Goal: Information Seeking & Learning: Find specific fact

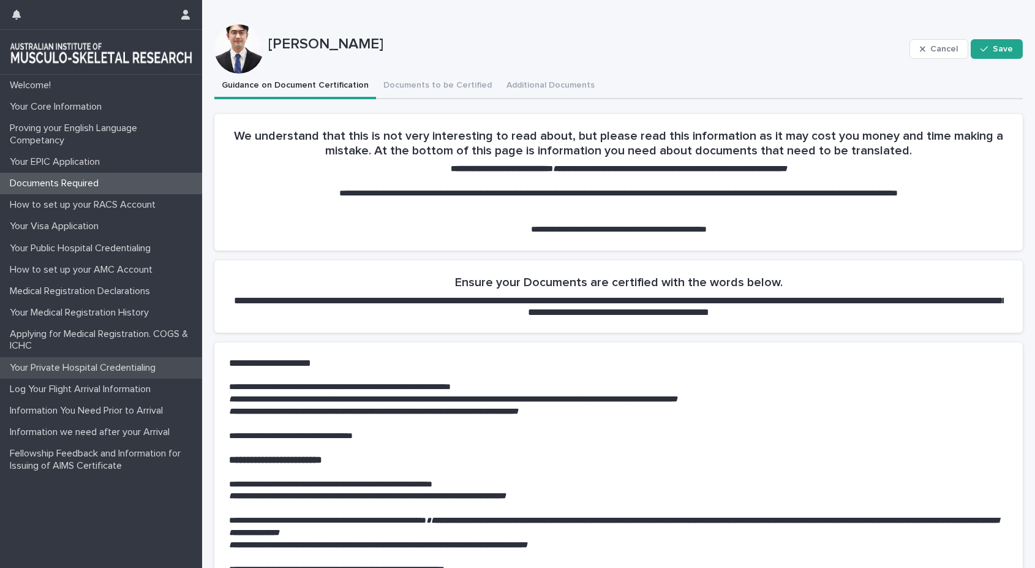
click at [110, 369] on p "Your Private Hospital Credentialing" at bounding box center [85, 368] width 160 height 12
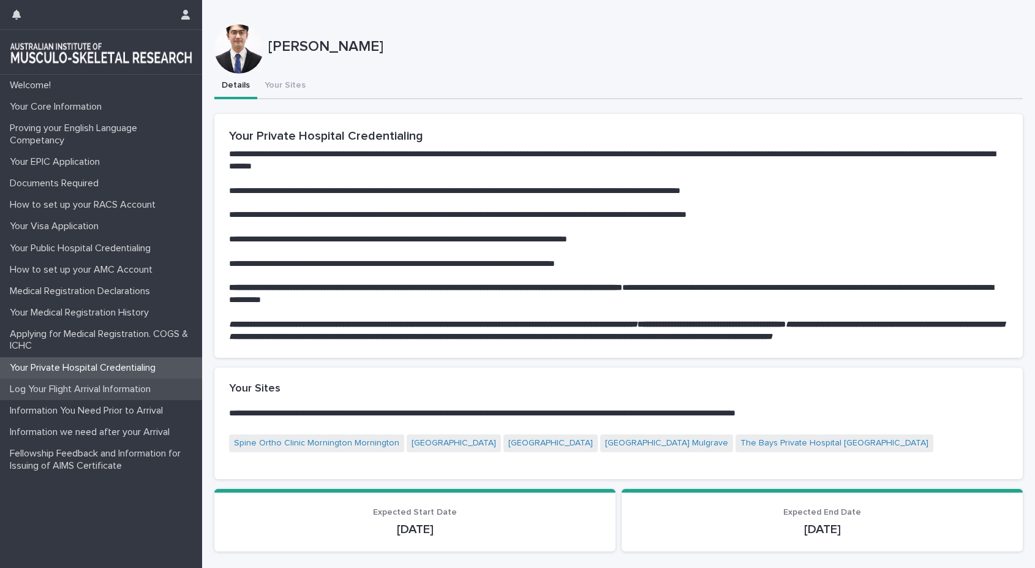
click at [118, 399] on div "Log Your Flight Arrival Information" at bounding box center [101, 388] width 202 height 21
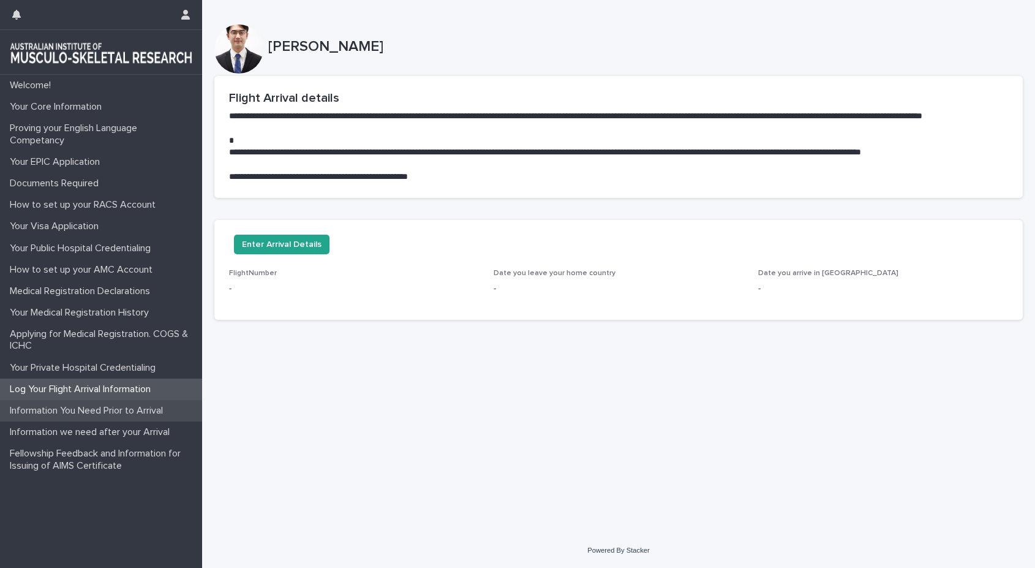
click at [118, 410] on p "Information You Need Prior to Arrival" at bounding box center [89, 411] width 168 height 12
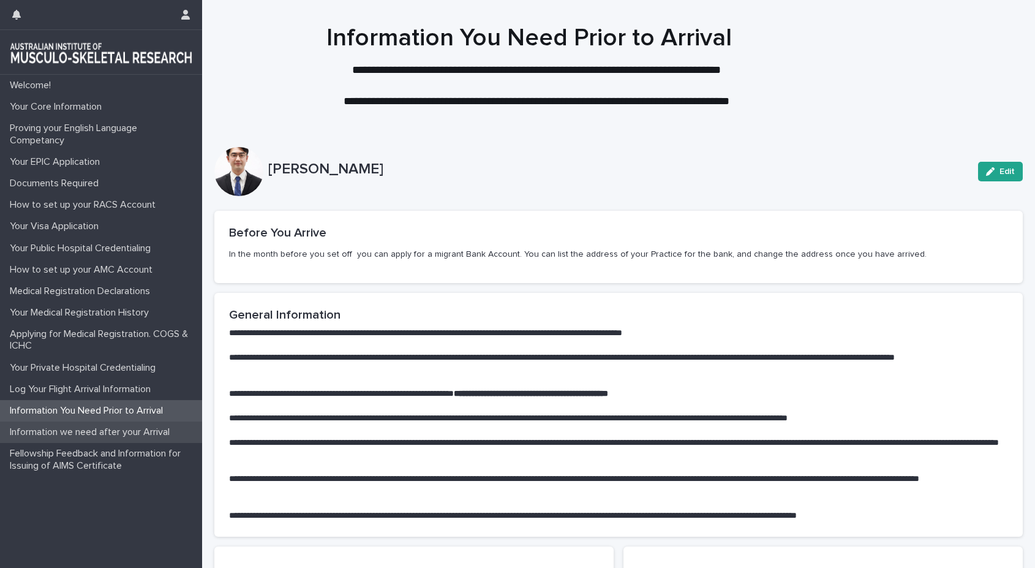
click at [115, 431] on p "Information we need after your Arrival" at bounding box center [92, 432] width 175 height 12
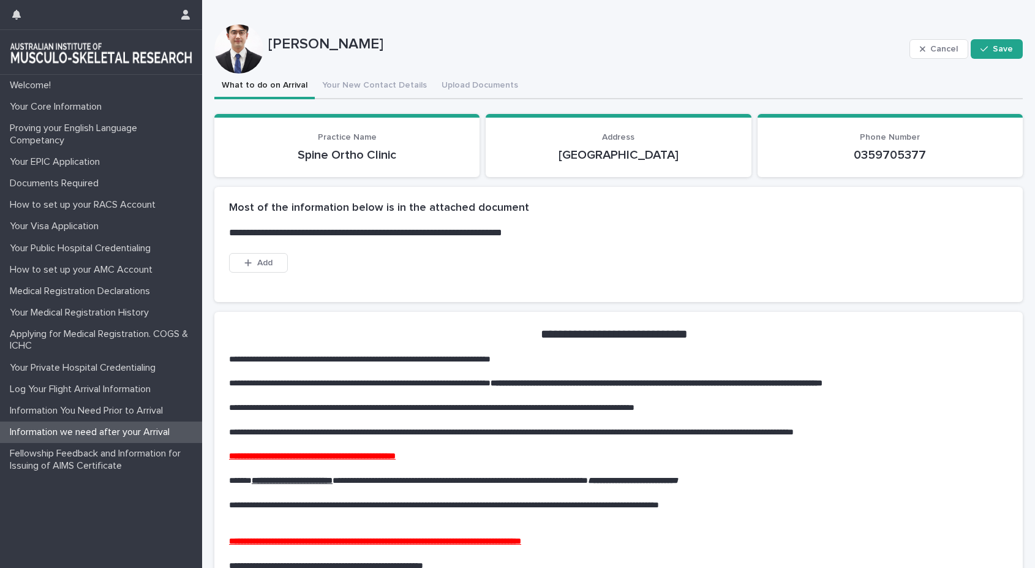
drag, startPoint x: 525, startPoint y: 151, endPoint x: 712, endPoint y: 154, distance: 186.8
click at [712, 154] on p "[GEOGRAPHIC_DATA]" at bounding box center [618, 155] width 236 height 15
copy p "[GEOGRAPHIC_DATA]"
drag, startPoint x: 840, startPoint y: 152, endPoint x: 931, endPoint y: 151, distance: 91.9
click at [932, 151] on p "0359705377" at bounding box center [890, 155] width 236 height 15
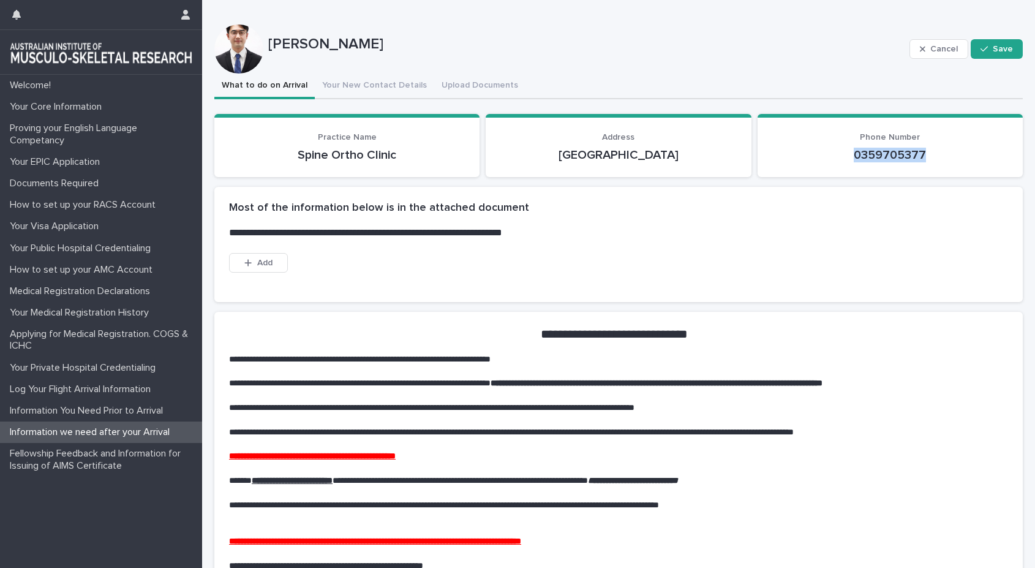
copy p "0359705377"
click at [386, 83] on button "Your New Contact Details" at bounding box center [374, 86] width 119 height 26
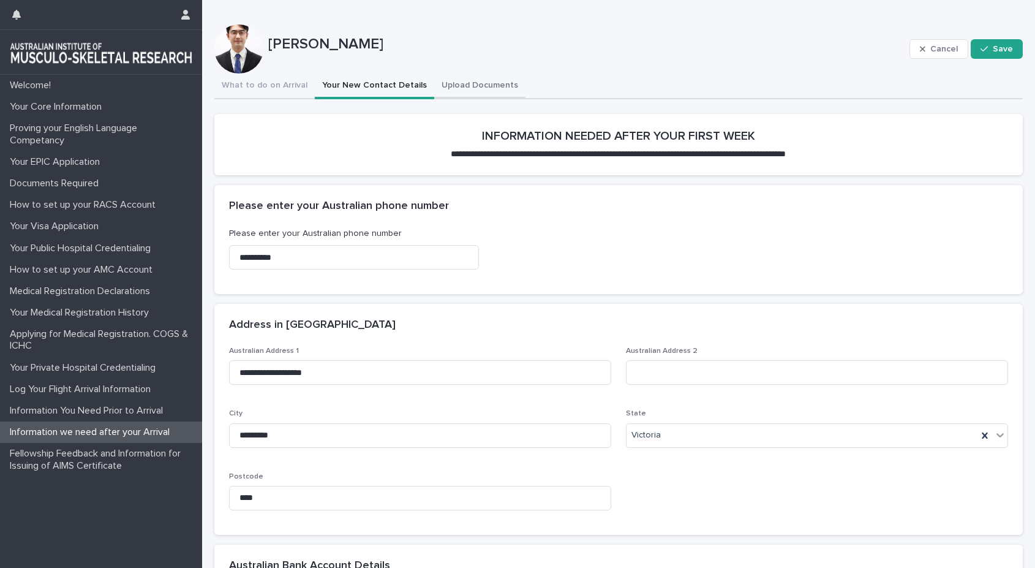
click at [453, 83] on button "Upload Documents" at bounding box center [479, 86] width 91 height 26
